Goal: Navigation & Orientation: Find specific page/section

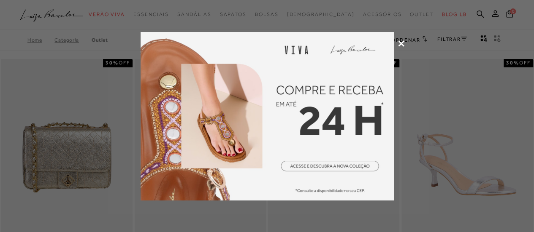
click at [405, 43] on div at bounding box center [267, 116] width 534 height 232
click at [399, 42] on icon at bounding box center [401, 43] width 6 height 6
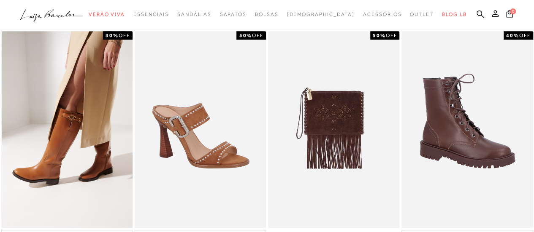
scroll to position [169, 0]
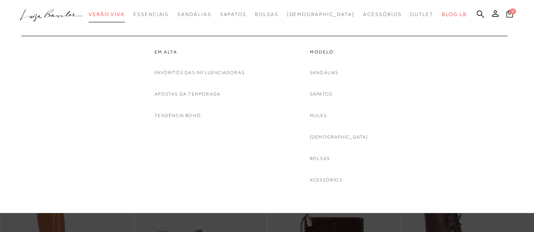
click at [114, 18] on link "Verão Viva" at bounding box center [107, 15] width 36 height 16
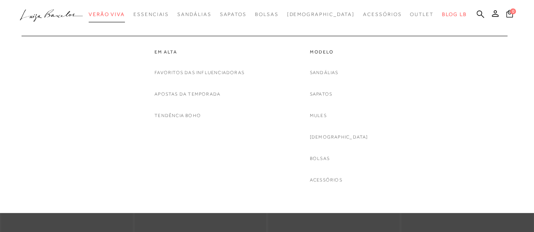
click at [125, 13] on span "Verão Viva" at bounding box center [107, 14] width 36 height 6
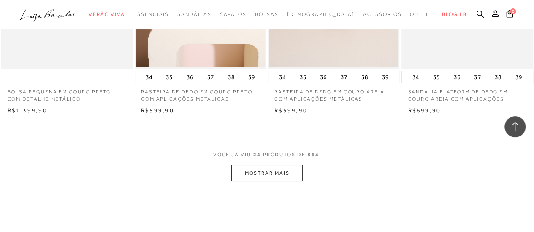
scroll to position [1561, 0]
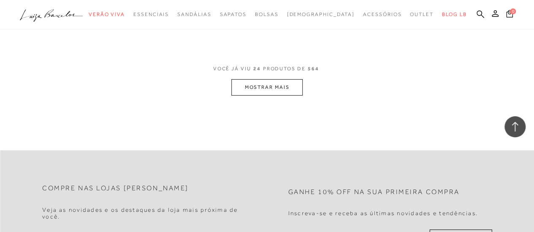
click at [253, 79] on button "MOSTRAR MAIS" at bounding box center [266, 87] width 71 height 16
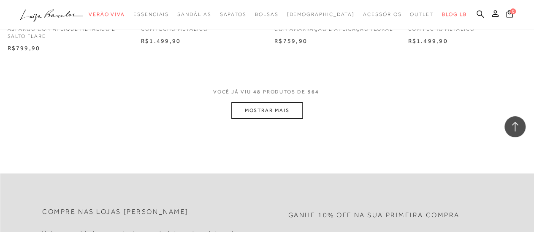
scroll to position [3079, 0]
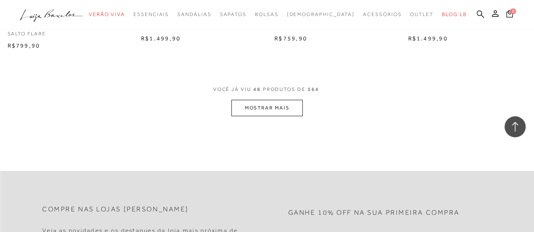
click at [257, 89] on span "VOCÊ JÁ VIU 48 PRODUTOS DE 564" at bounding box center [267, 92] width 108 height 15
click at [257, 100] on button "MOSTRAR MAIS" at bounding box center [266, 108] width 71 height 16
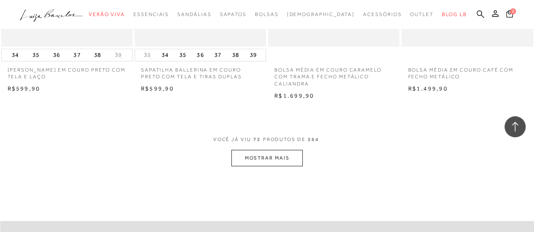
scroll to position [4598, 0]
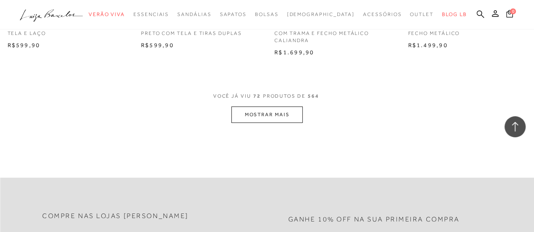
click at [268, 111] on button "MOSTRAR MAIS" at bounding box center [266, 115] width 71 height 16
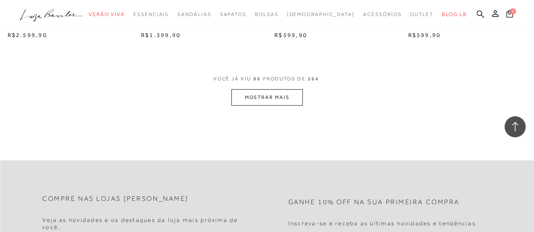
scroll to position [6201, 0]
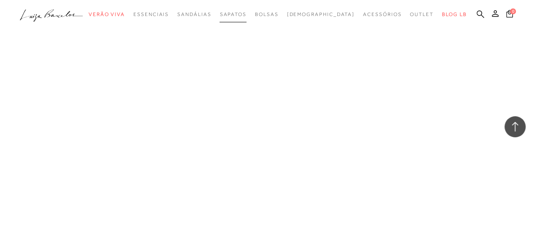
drag, startPoint x: 253, startPoint y: 12, endPoint x: 267, endPoint y: 3, distance: 16.9
click at [246, 13] on span "Sapatos" at bounding box center [232, 14] width 27 height 6
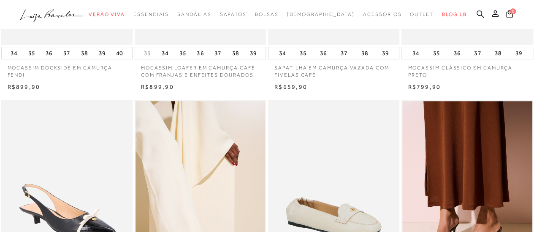
scroll to position [337, 0]
